Goal: Communication & Community: Connect with others

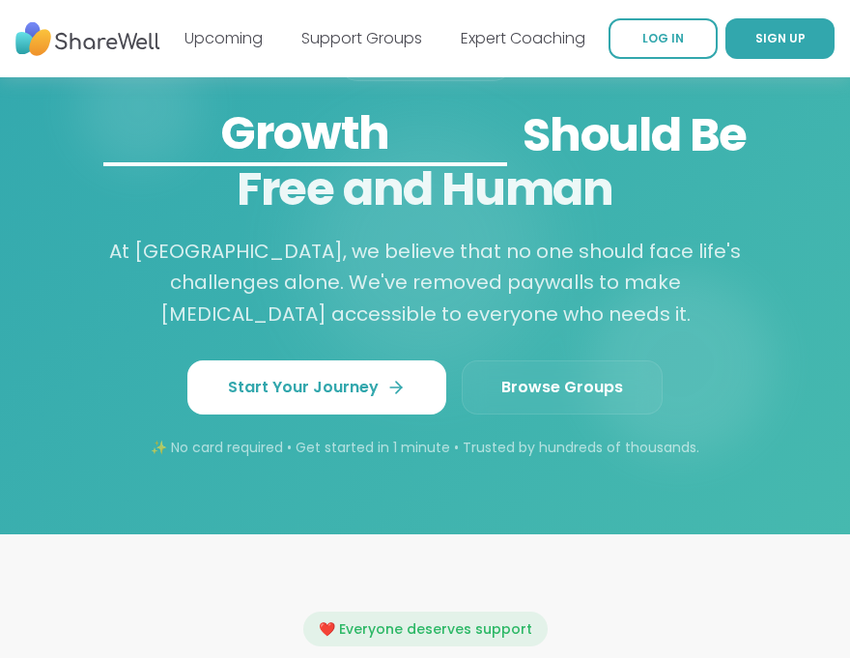
scroll to position [2165, 0]
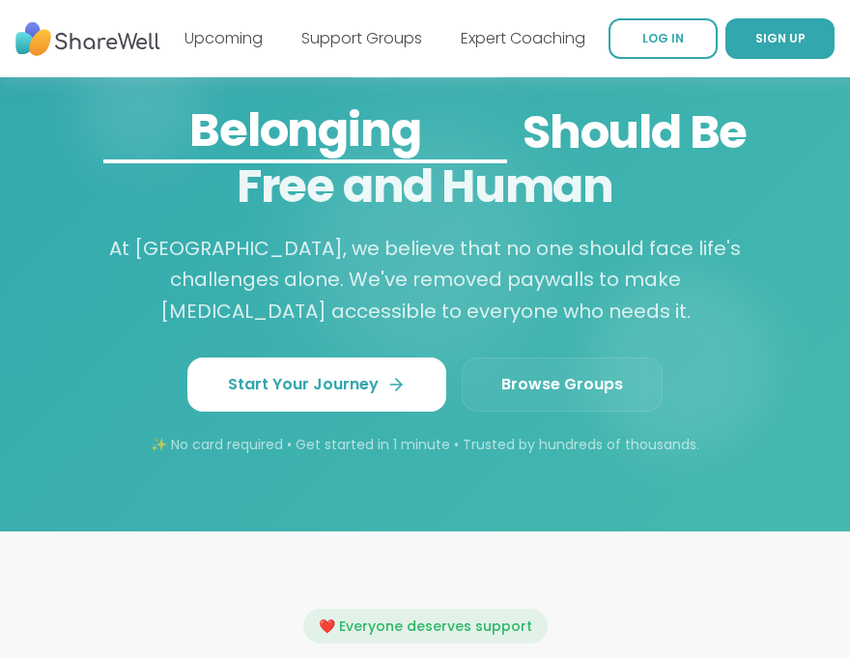
click at [580, 396] on span "Browse Groups" at bounding box center [562, 384] width 122 height 23
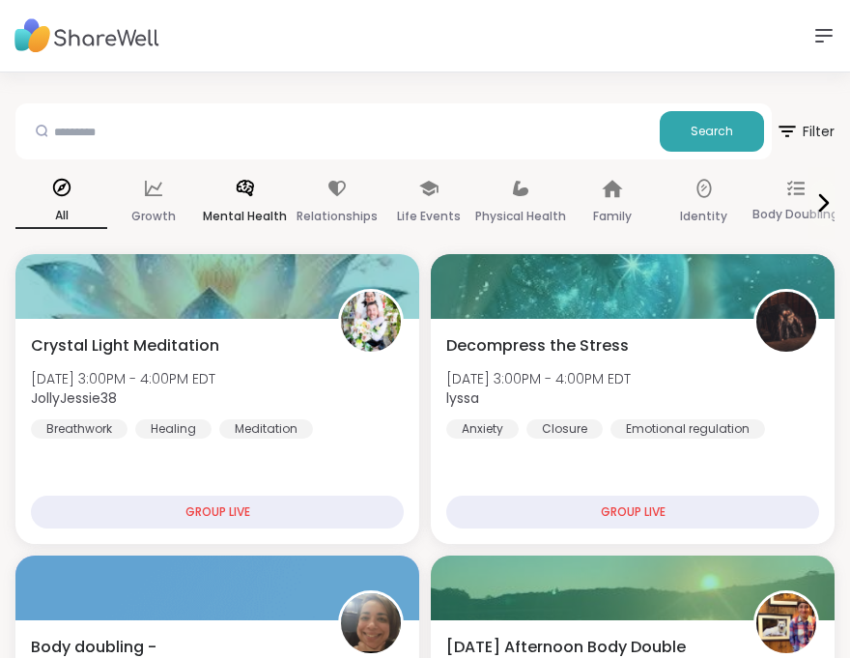
click at [247, 198] on icon at bounding box center [245, 188] width 21 height 21
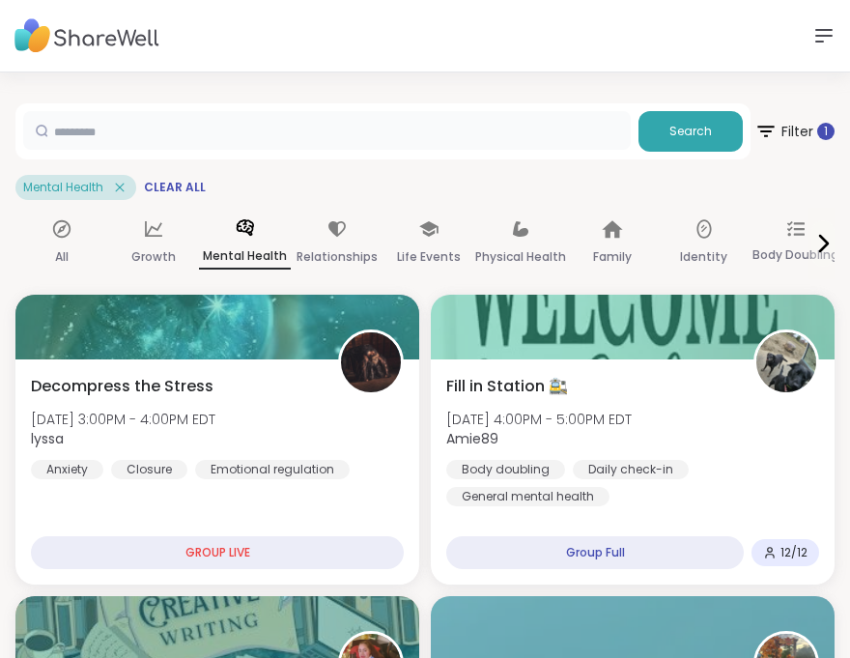
click at [230, 133] on input "text" at bounding box center [327, 130] width 608 height 39
type input "*******"
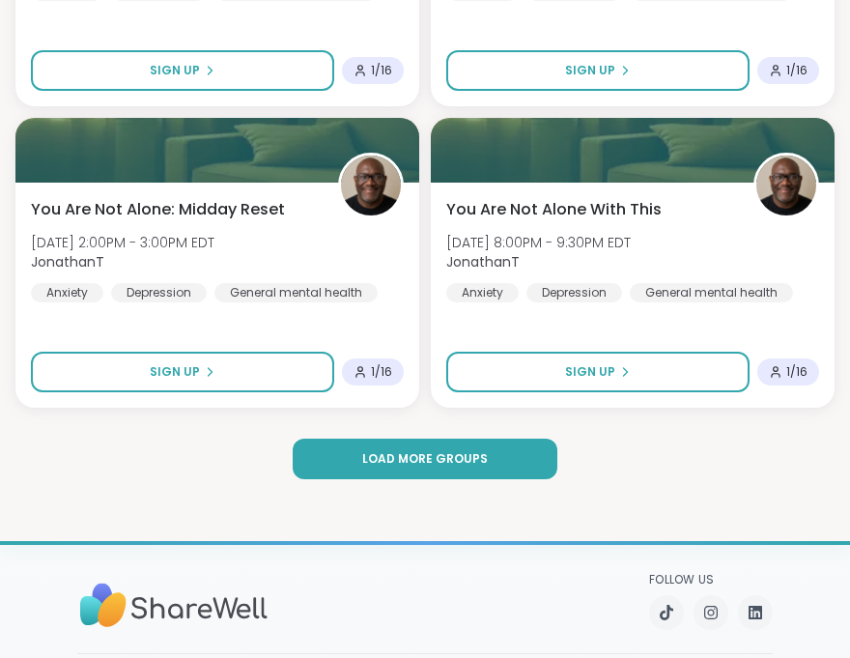
scroll to position [5315, 0]
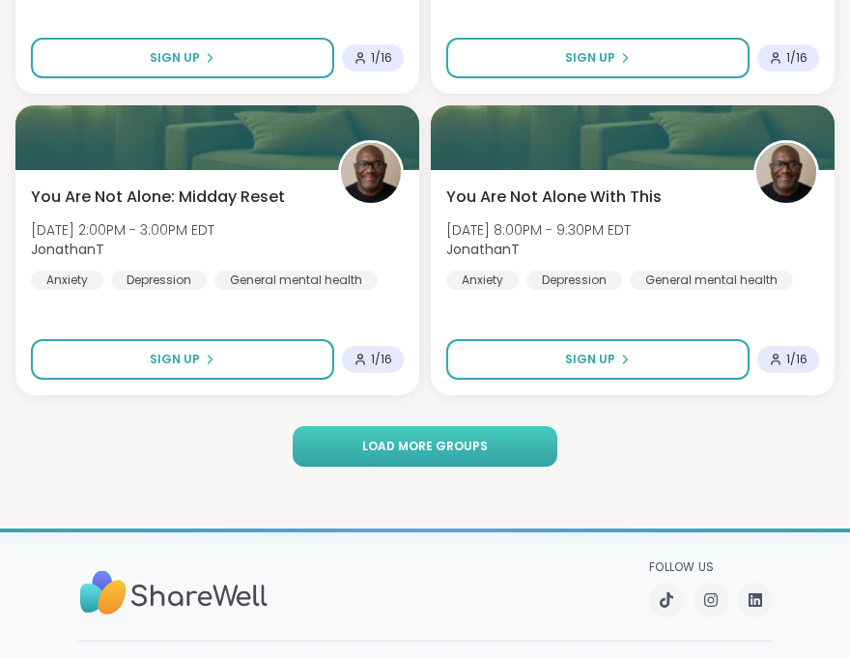
click at [434, 456] on button "Load more groups" at bounding box center [426, 446] width 266 height 41
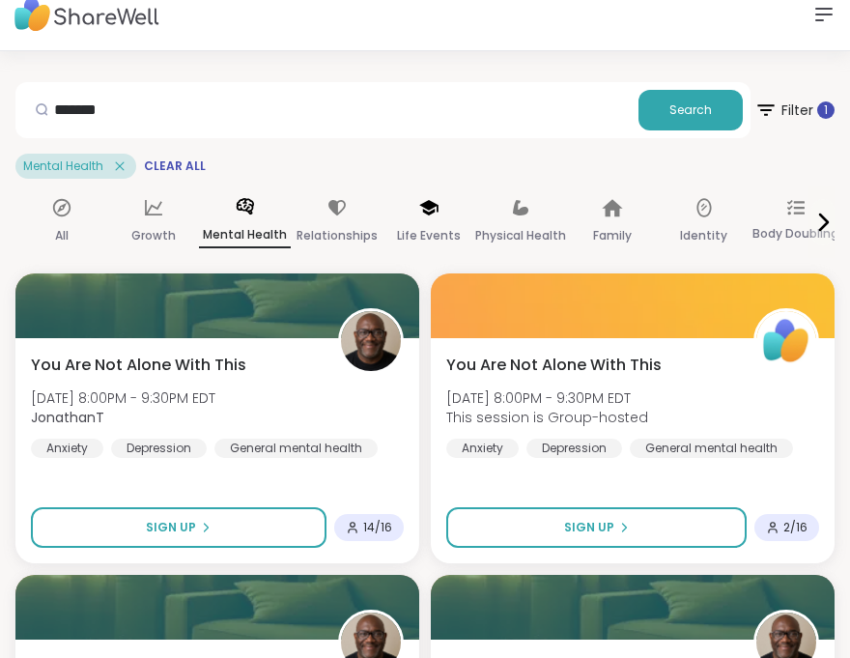
scroll to position [0, 0]
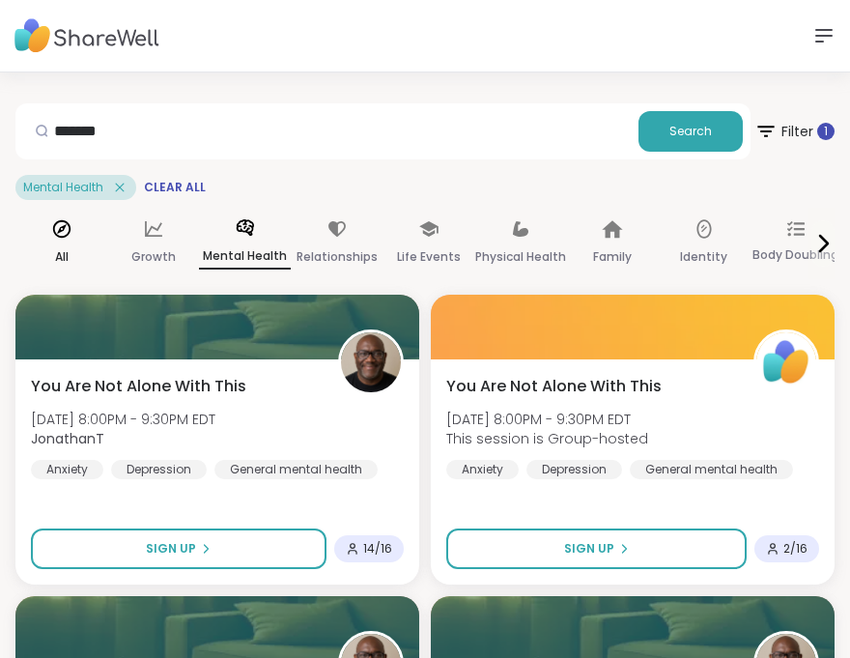
click at [68, 241] on div "All" at bounding box center [61, 244] width 92 height 72
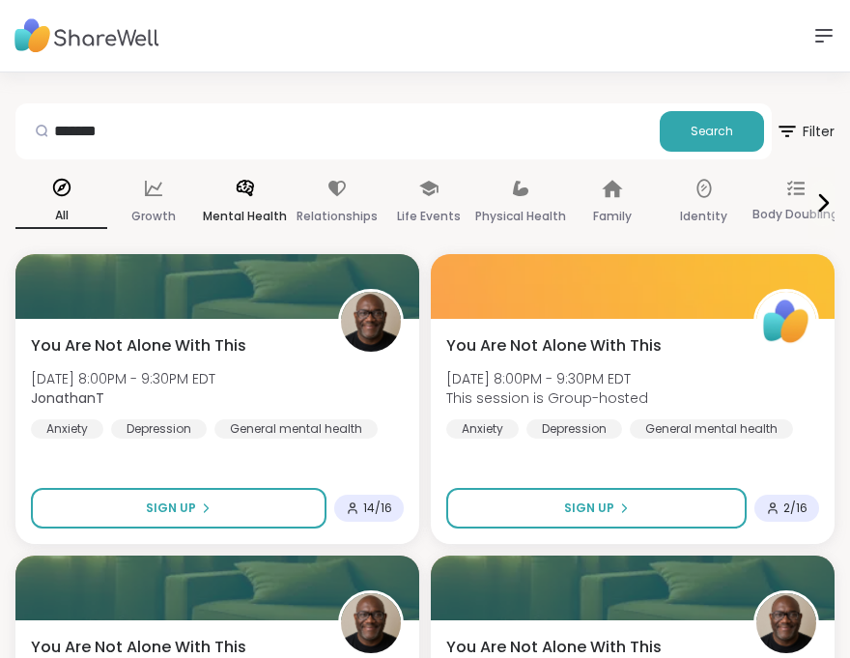
click at [244, 195] on icon at bounding box center [245, 188] width 21 height 21
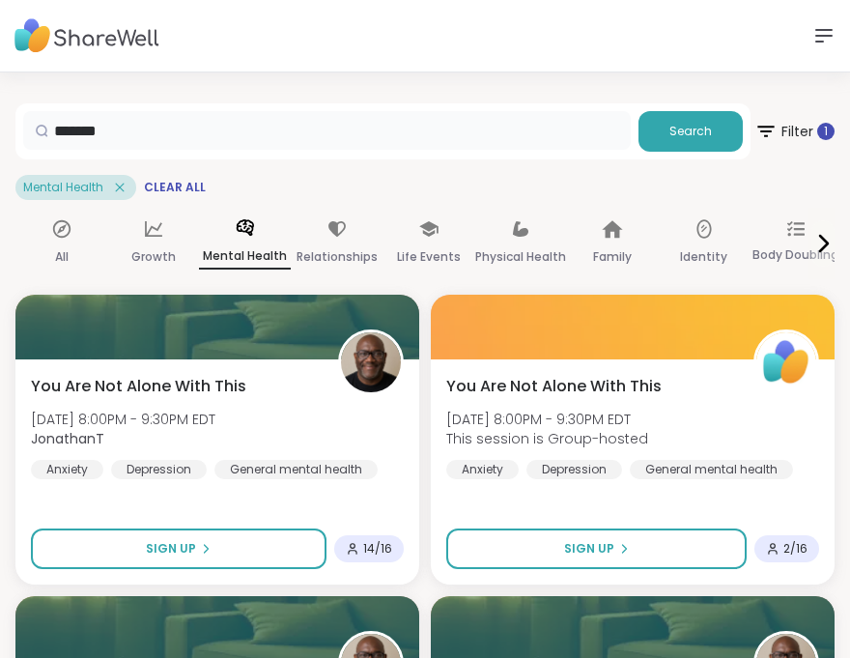
click at [186, 146] on input "*******" at bounding box center [327, 130] width 608 height 39
click at [158, 187] on span "Clear All" at bounding box center [175, 187] width 62 height 15
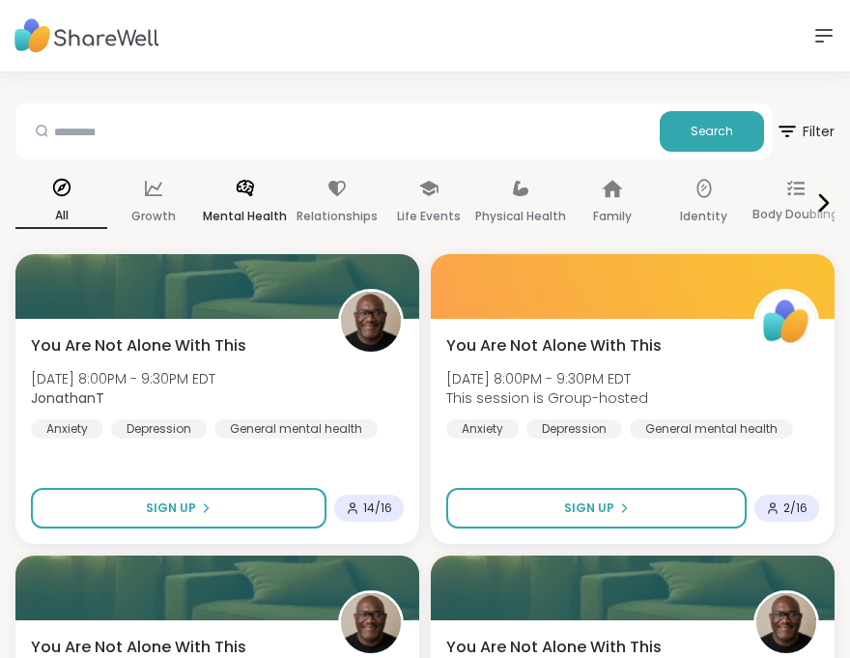
click at [233, 204] on div "Mental Health" at bounding box center [245, 203] width 92 height 72
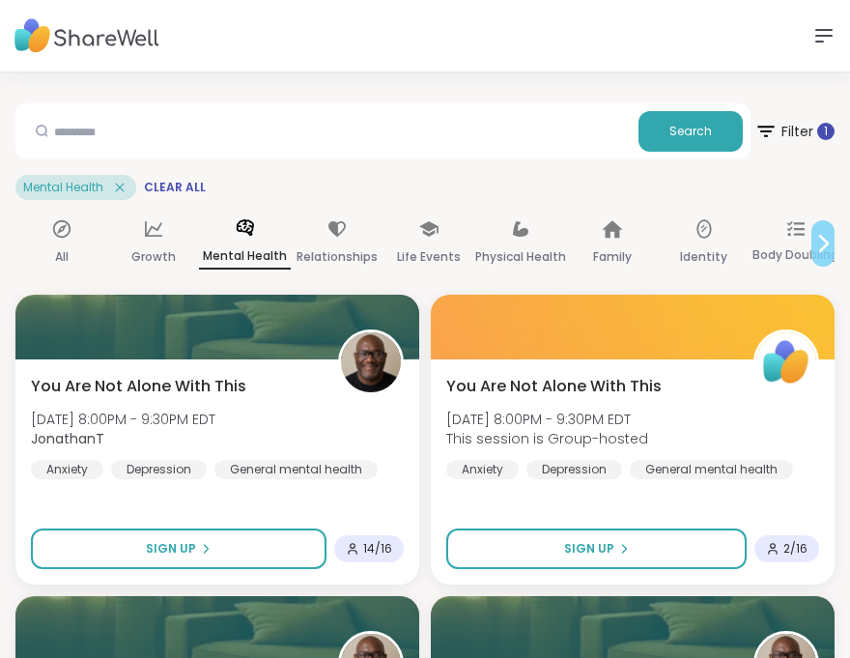
click at [820, 241] on icon at bounding box center [823, 243] width 23 height 23
